Goal: Communication & Community: Answer question/provide support

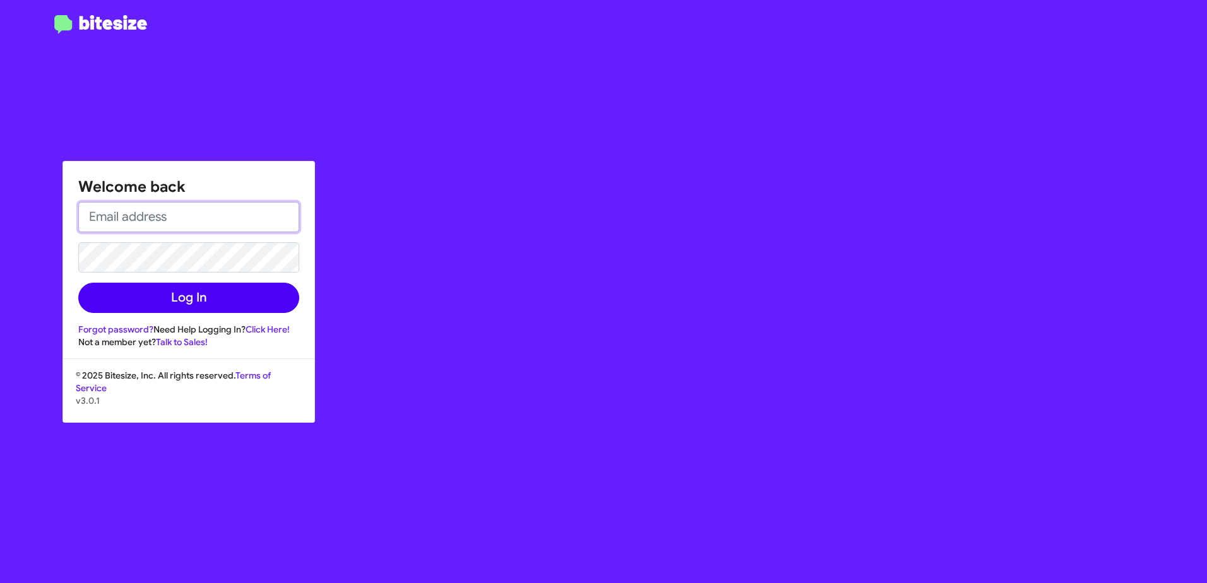
type input "[EMAIL_ADDRESS][DOMAIN_NAME]"
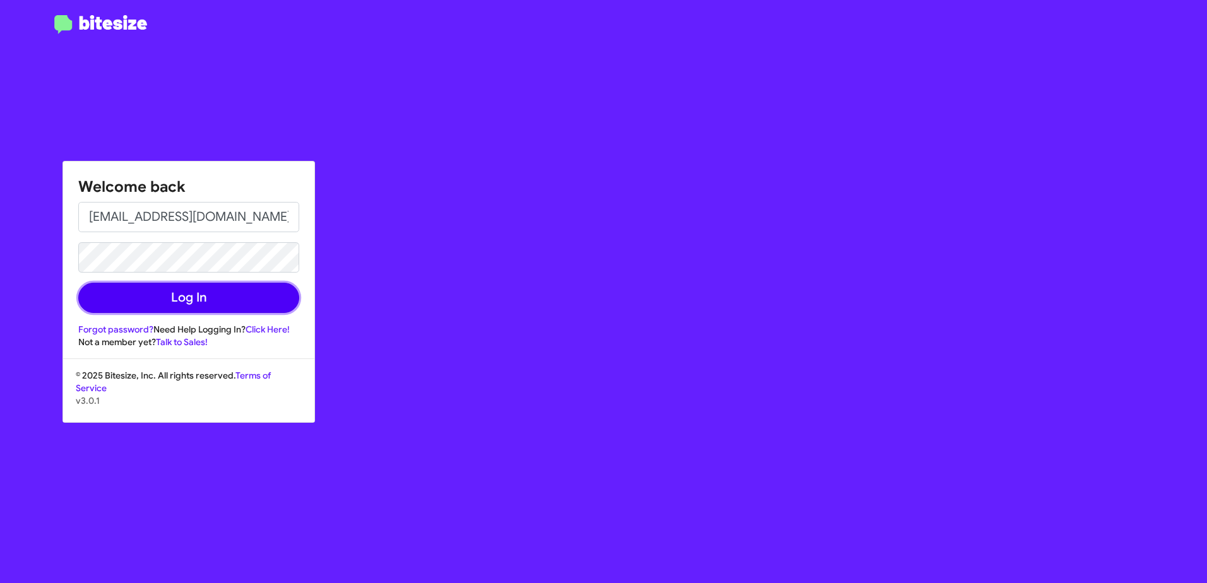
click at [164, 303] on button "Log In" at bounding box center [188, 298] width 221 height 30
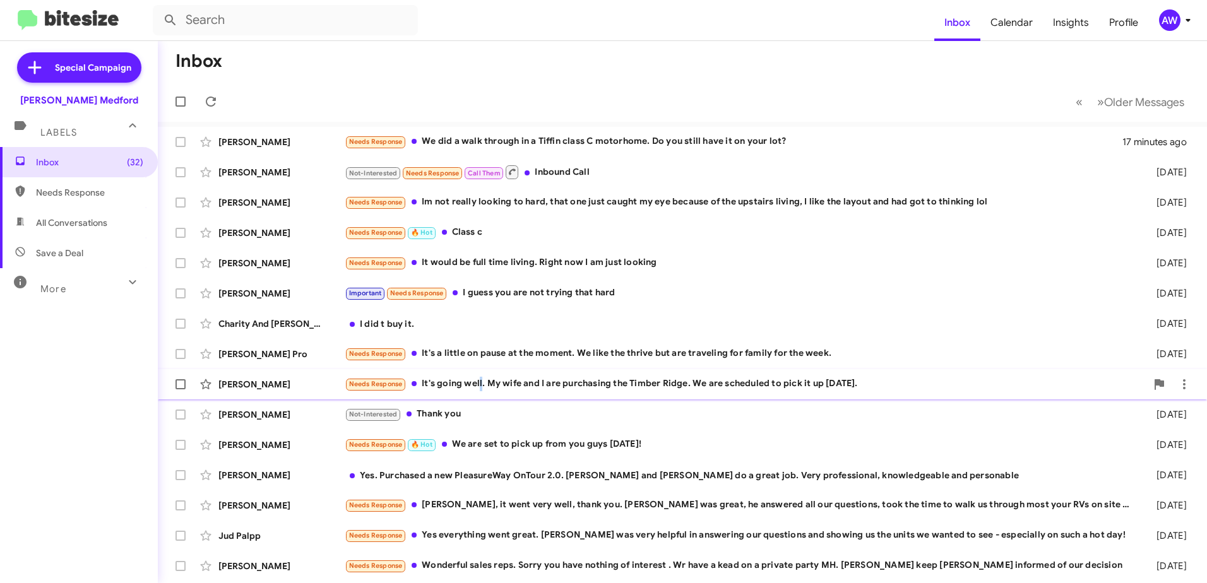
click at [481, 385] on div "Needs Response It's going well. My wife and I are purchasing the Timber Ridge. …" at bounding box center [746, 384] width 802 height 15
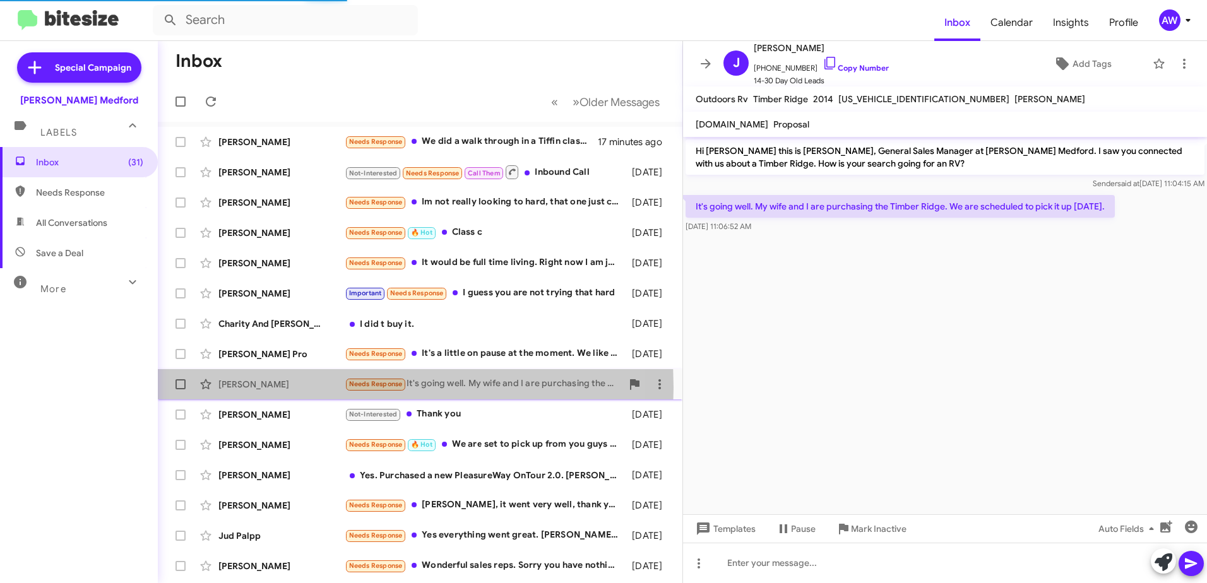
click at [258, 388] on div "[PERSON_NAME]" at bounding box center [281, 384] width 126 height 13
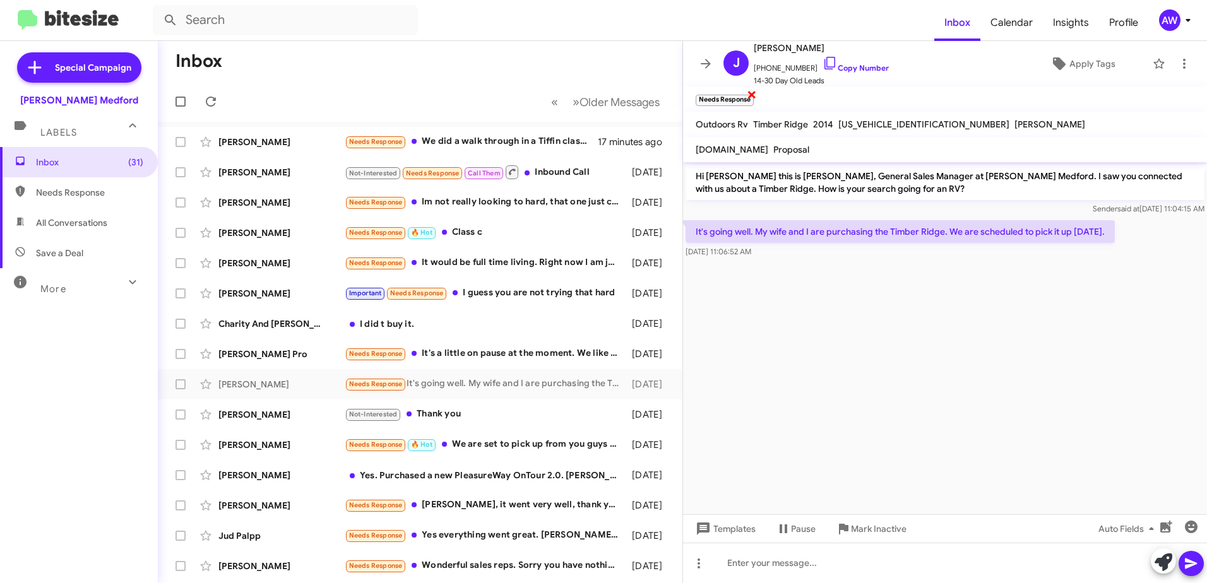
click at [753, 96] on span "×" at bounding box center [752, 94] width 10 height 15
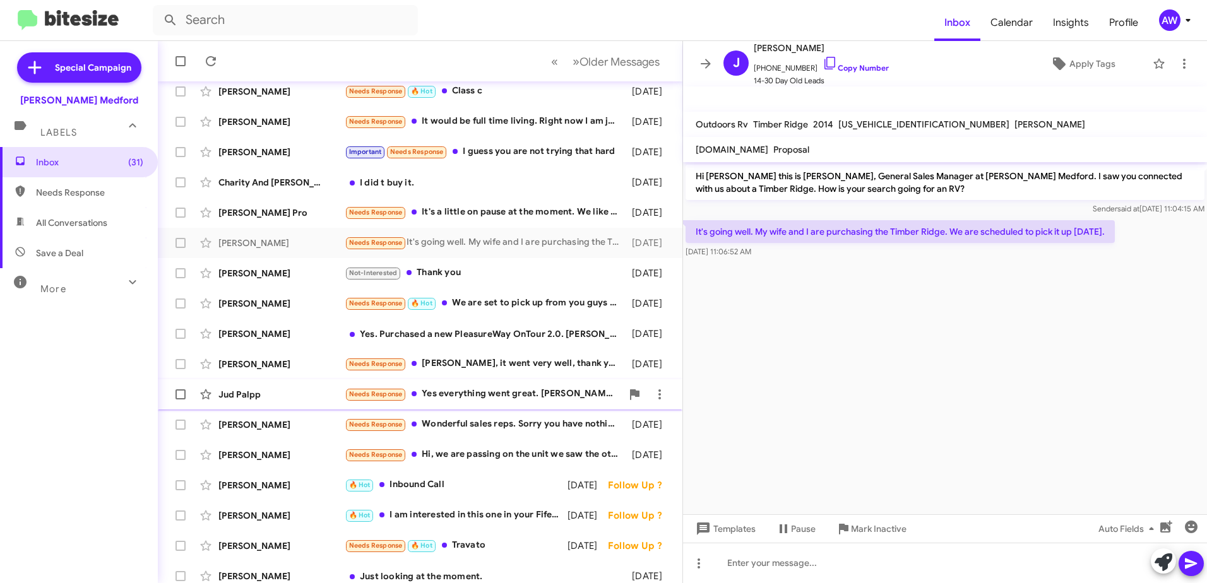
scroll to position [150, 0]
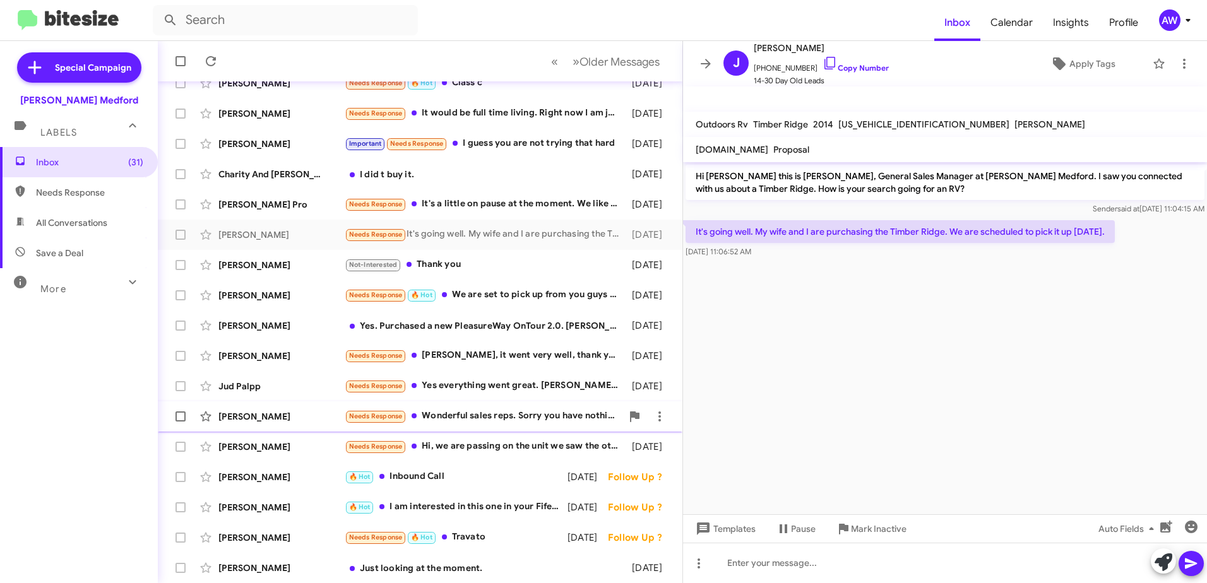
click at [263, 414] on div "[PERSON_NAME]" at bounding box center [281, 416] width 126 height 13
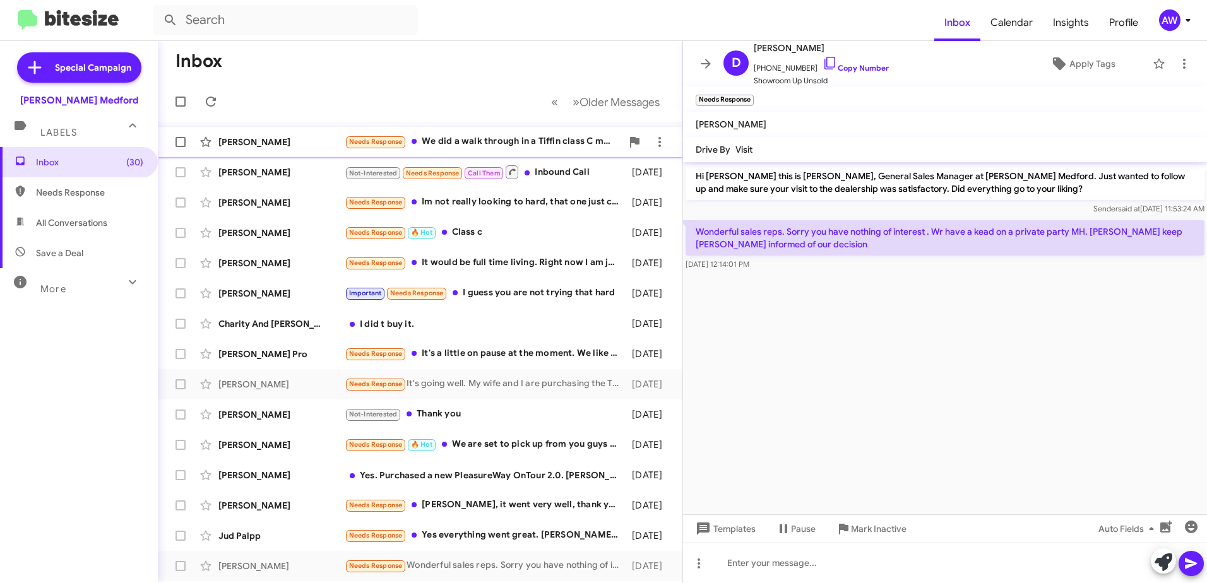
click at [242, 146] on div "[PERSON_NAME]" at bounding box center [281, 142] width 126 height 13
